Goal: Task Accomplishment & Management: Use online tool/utility

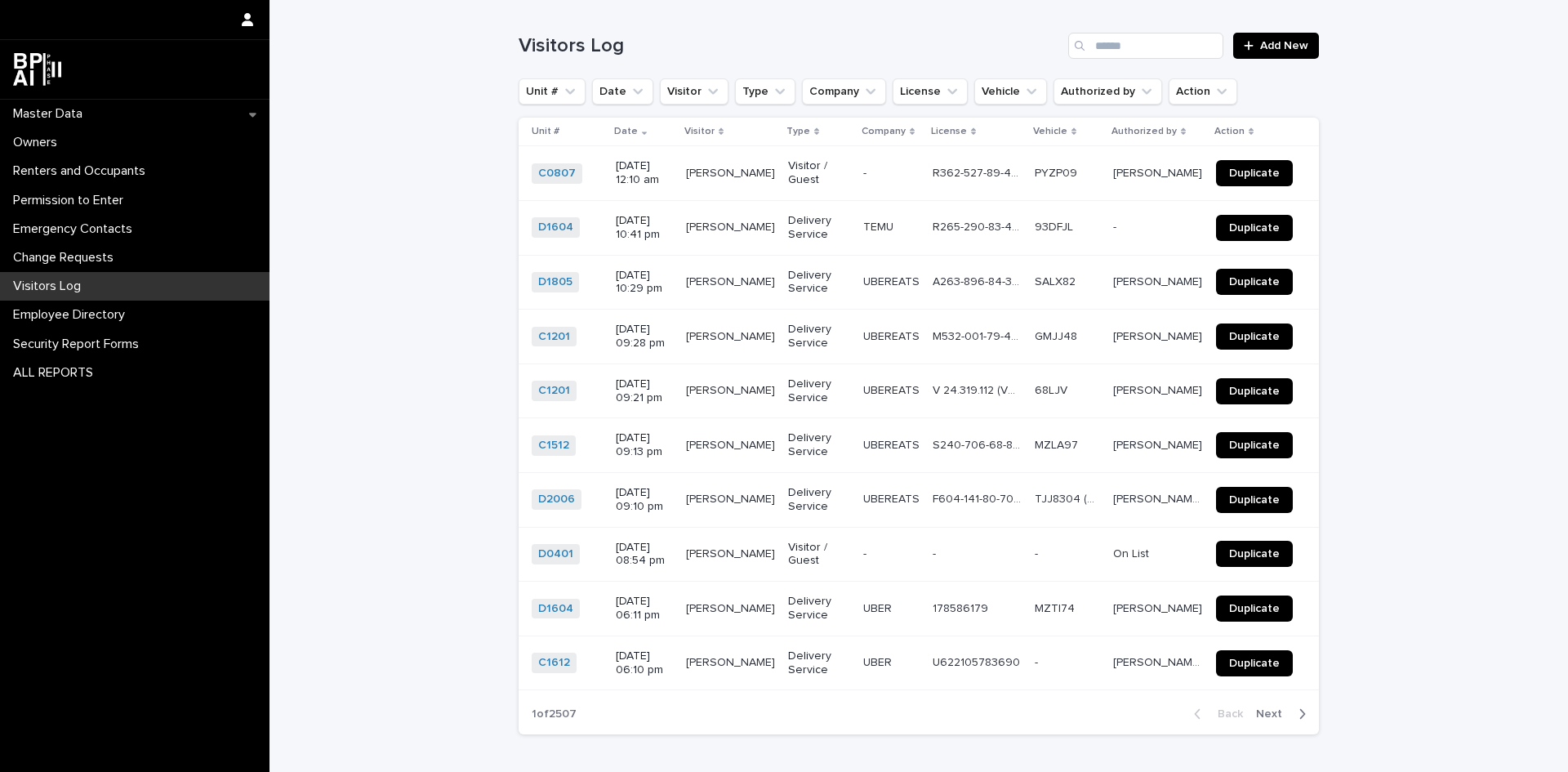
click at [94, 283] on div "Visitors Log" at bounding box center [135, 287] width 270 height 29
click at [1141, 45] on input "Search" at bounding box center [1145, 45] width 156 height 26
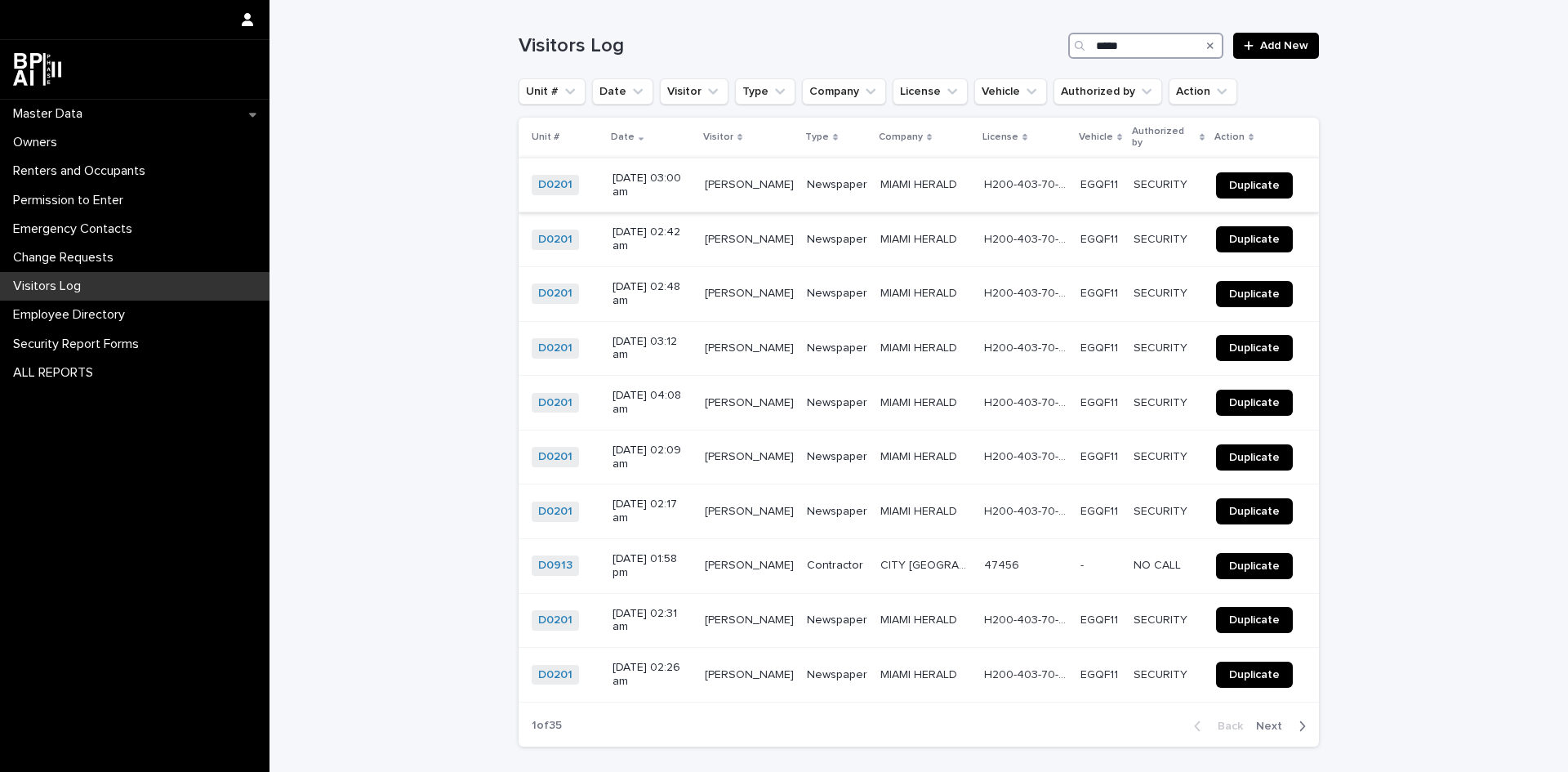
type input "*****"
click at [1254, 180] on span "Duplicate" at bounding box center [1254, 185] width 50 height 12
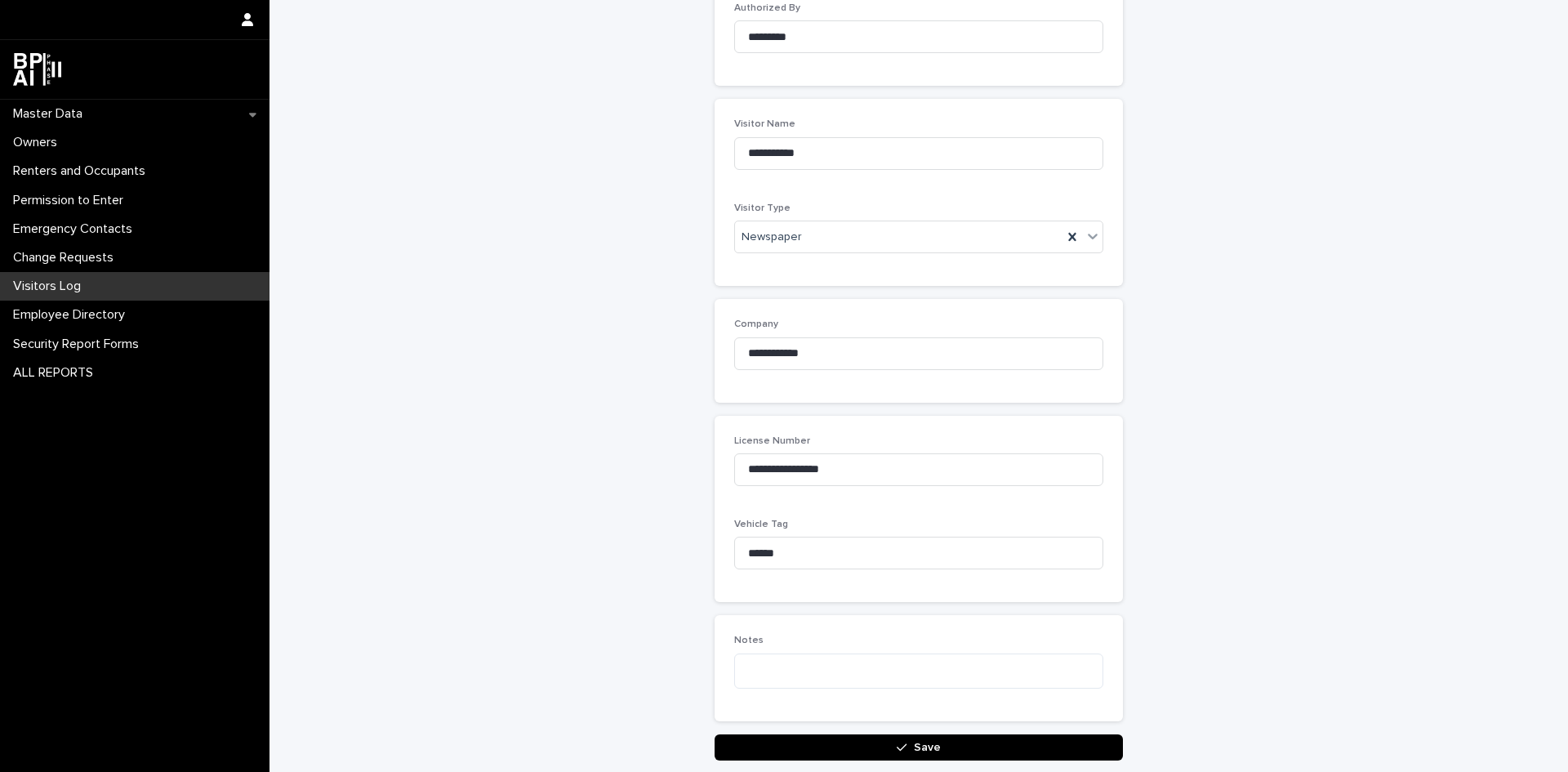
scroll to position [311, 0]
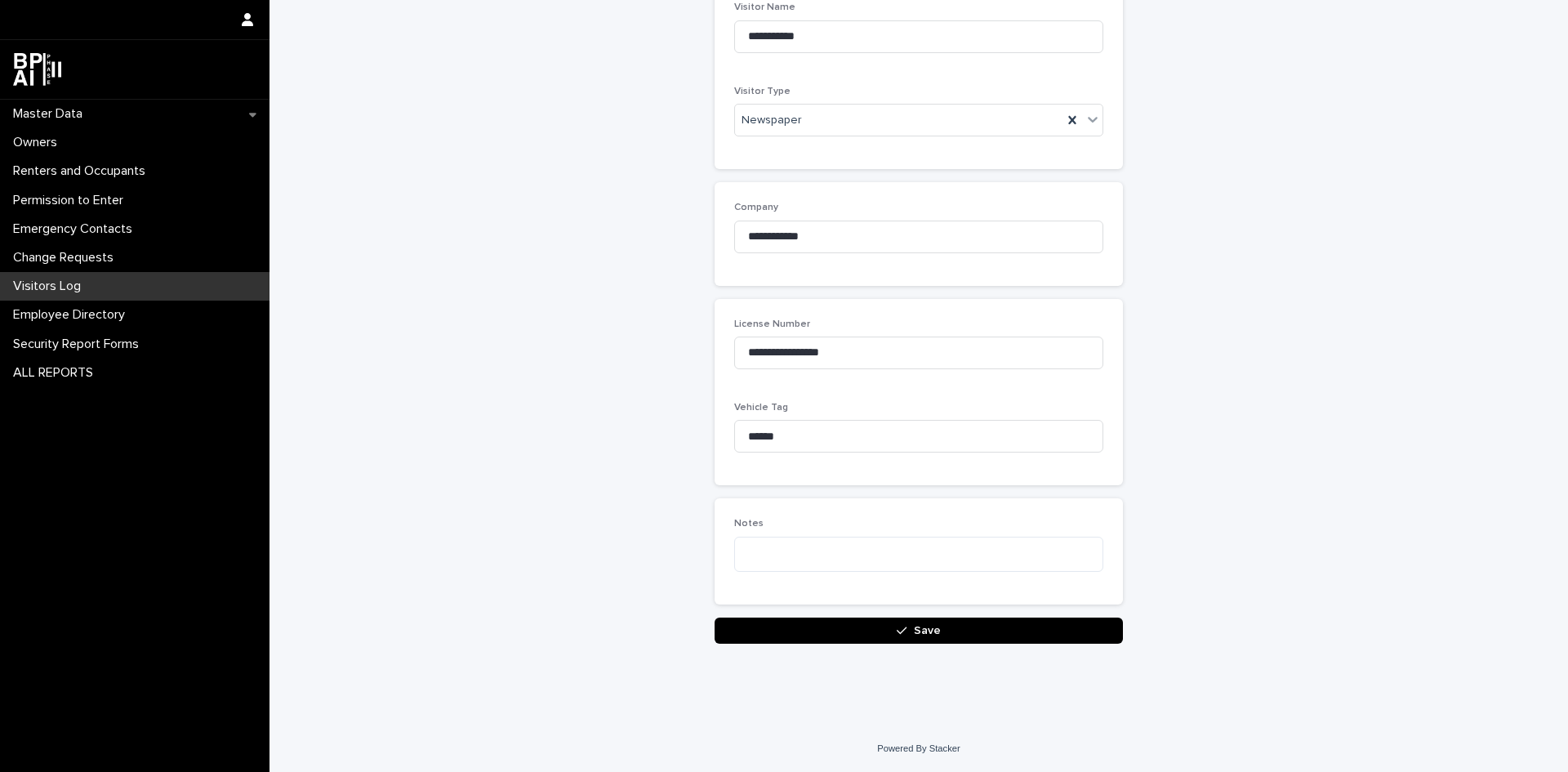
click at [924, 633] on span "Save" at bounding box center [928, 630] width 27 height 12
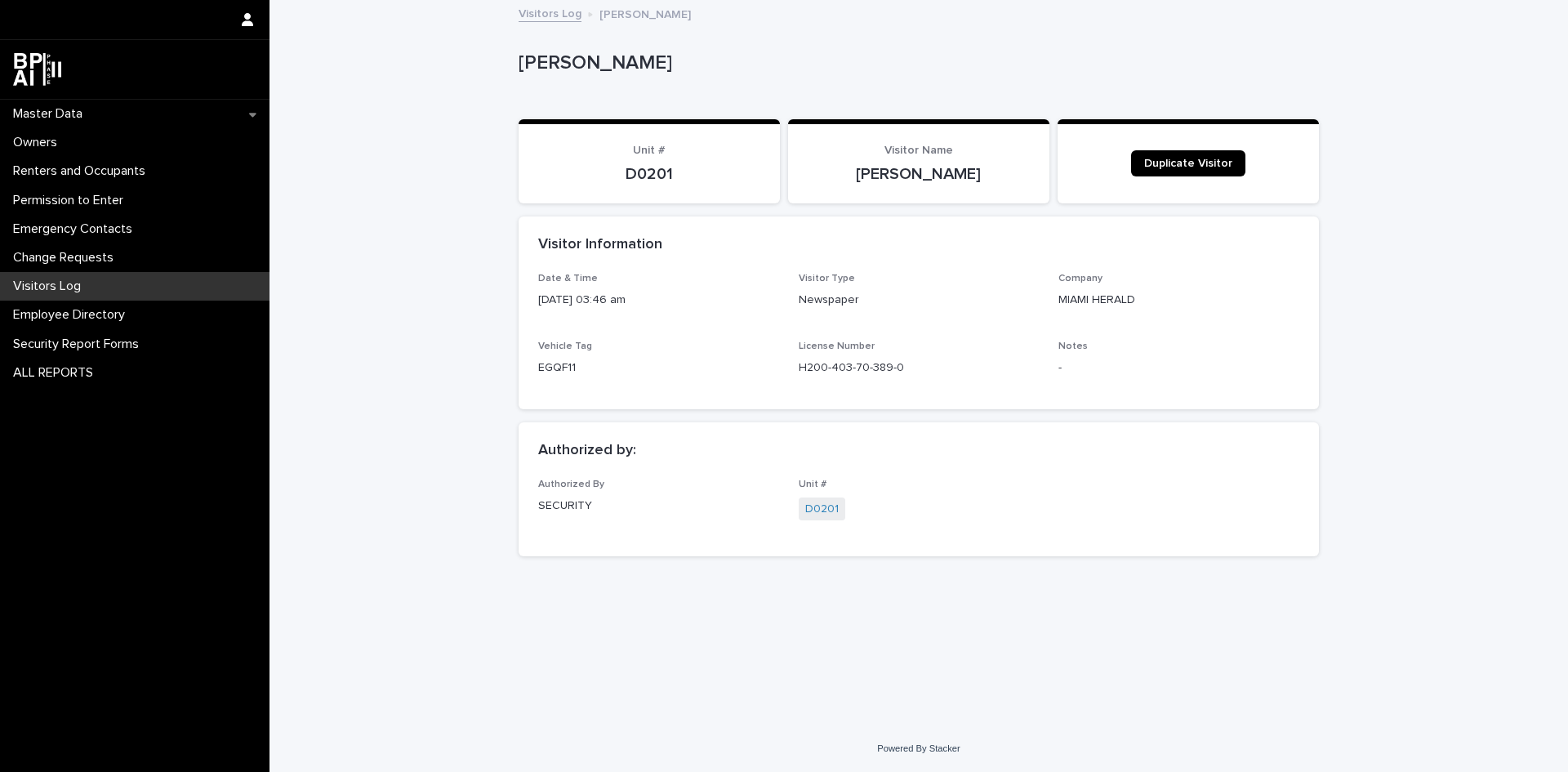
click at [61, 288] on p "Visitors Log" at bounding box center [49, 286] width 87 height 15
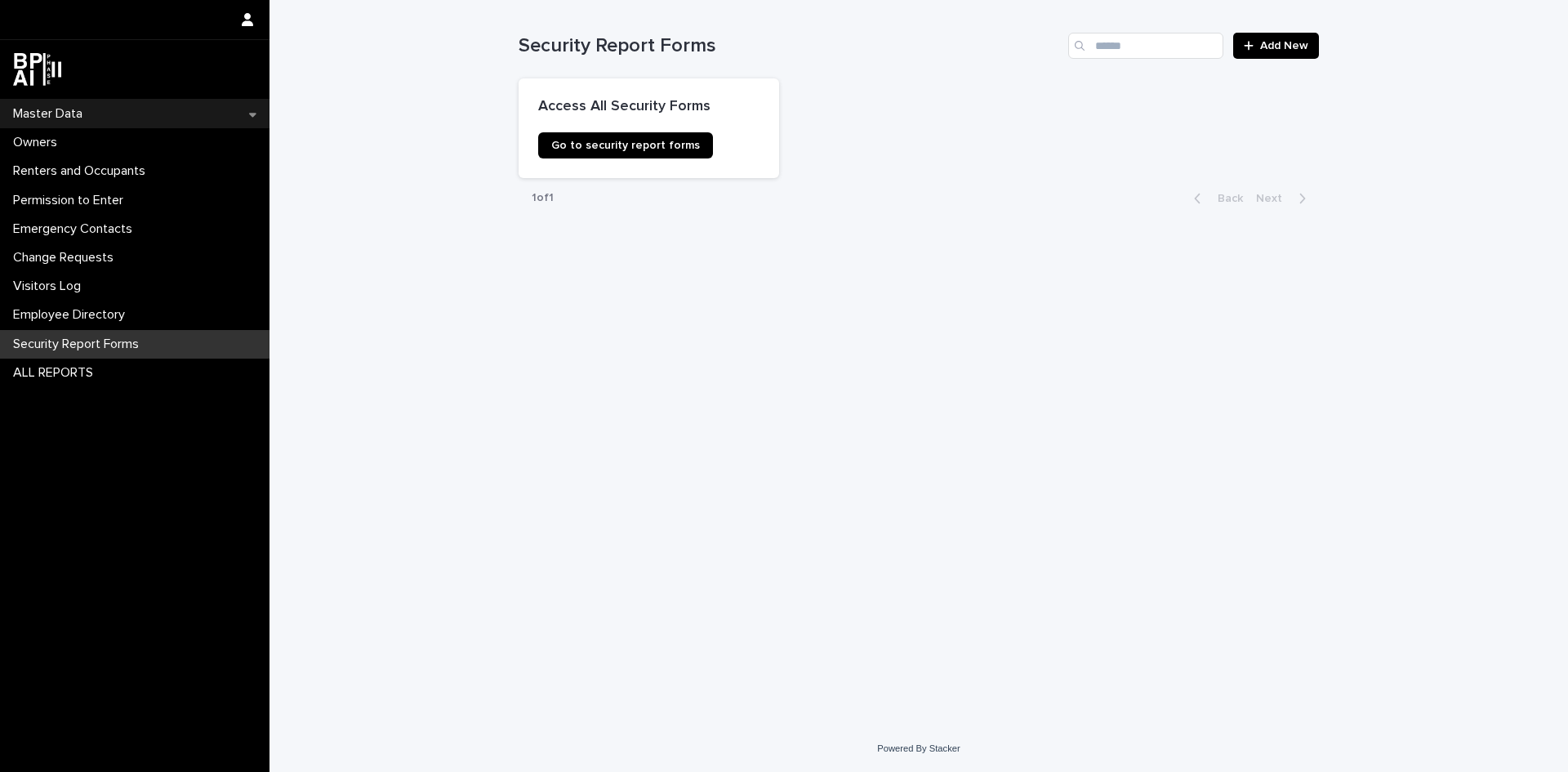
click at [101, 117] on div "Master Data" at bounding box center [135, 114] width 270 height 29
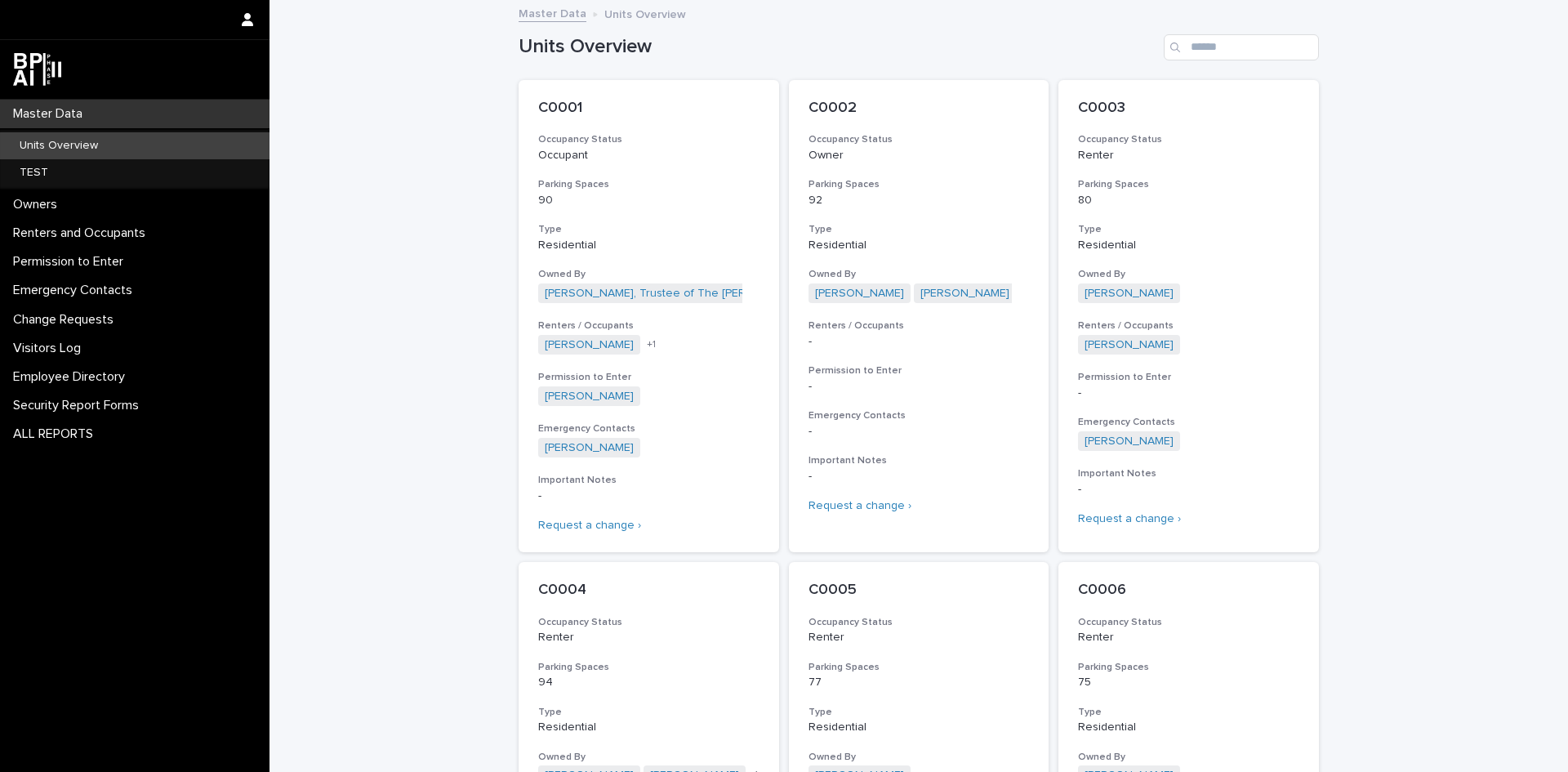
click at [111, 145] on div "Units Overview" at bounding box center [135, 146] width 270 height 27
